Goal: Use online tool/utility: Utilize a website feature to perform a specific function

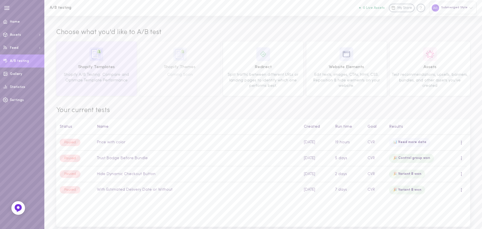
click at [108, 68] on span "Shopify Templates" at bounding box center [96, 67] width 76 height 6
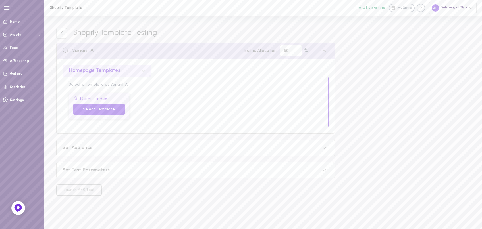
click at [97, 110] on button "Select Template" at bounding box center [99, 109] width 52 height 11
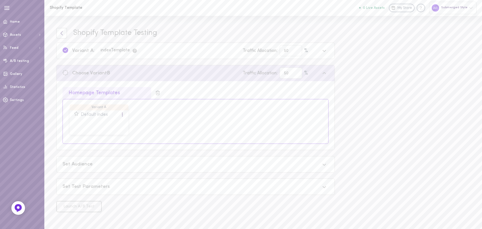
click at [64, 33] on icon at bounding box center [61, 33] width 5 height 5
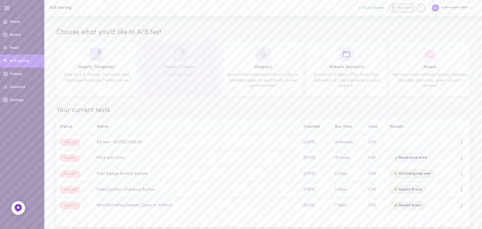
click at [177, 58] on img at bounding box center [180, 54] width 14 height 14
click at [167, 68] on span "Shopify Themes" at bounding box center [179, 67] width 76 height 6
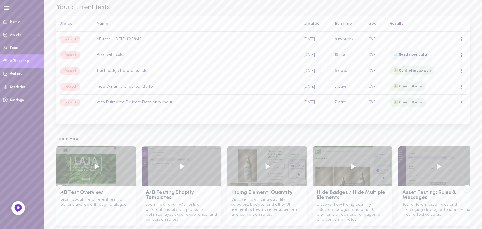
scroll to position [116, 0]
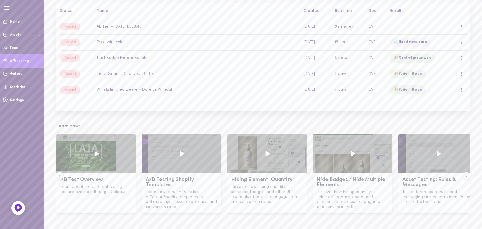
click at [180, 150] on icon at bounding box center [182, 154] width 10 height 10
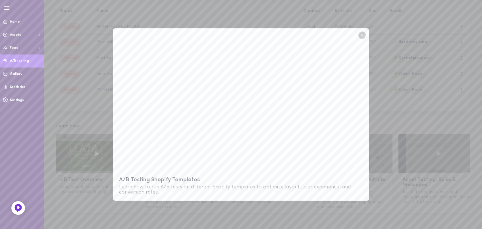
scroll to position [74, 0]
